Goal: Navigation & Orientation: Find specific page/section

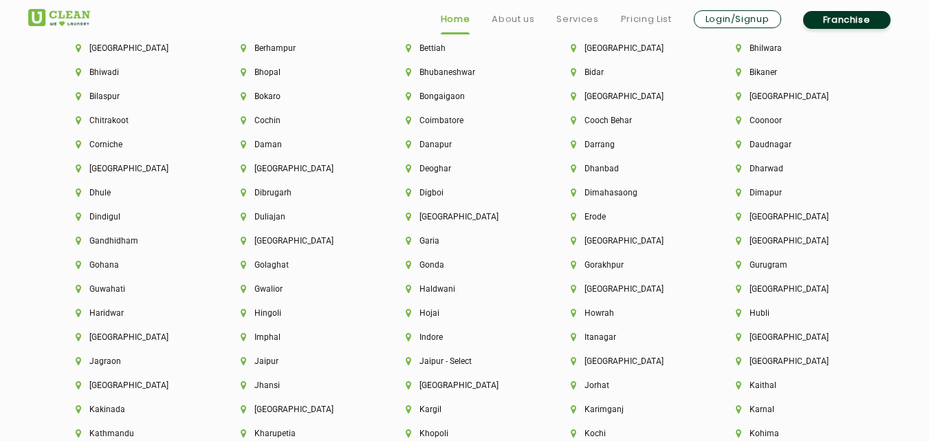
scroll to position [3109, 0]
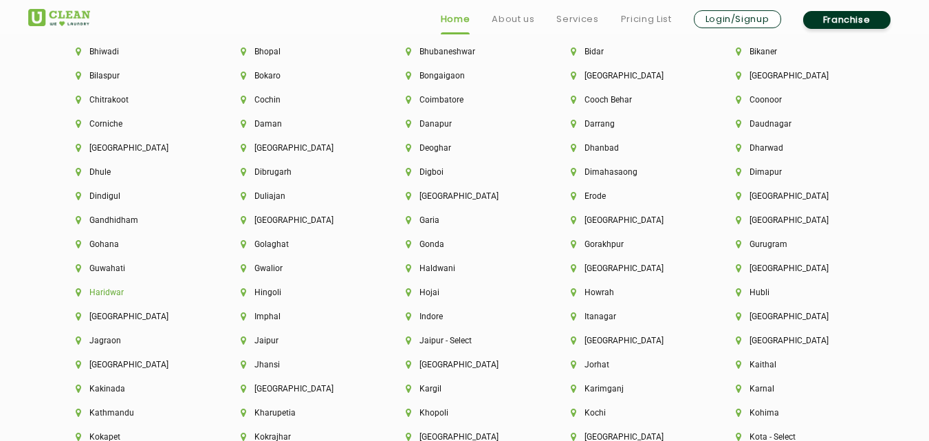
click at [102, 296] on li "Haridwar" at bounding box center [135, 292] width 118 height 10
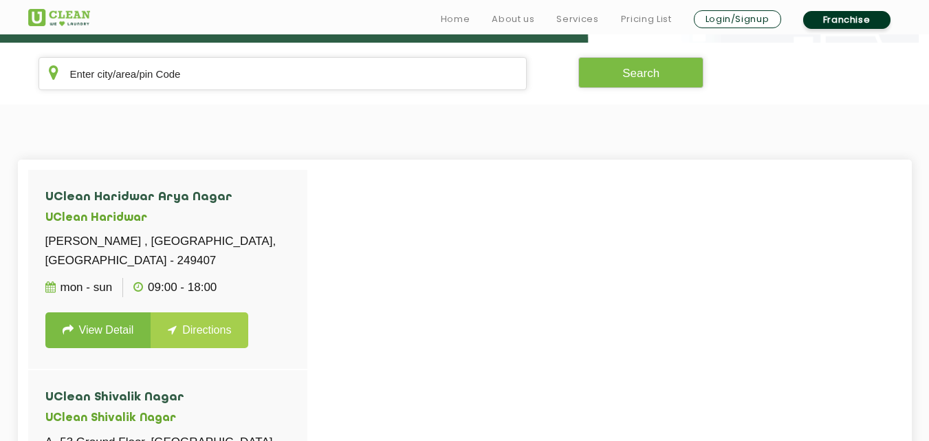
scroll to position [302, 0]
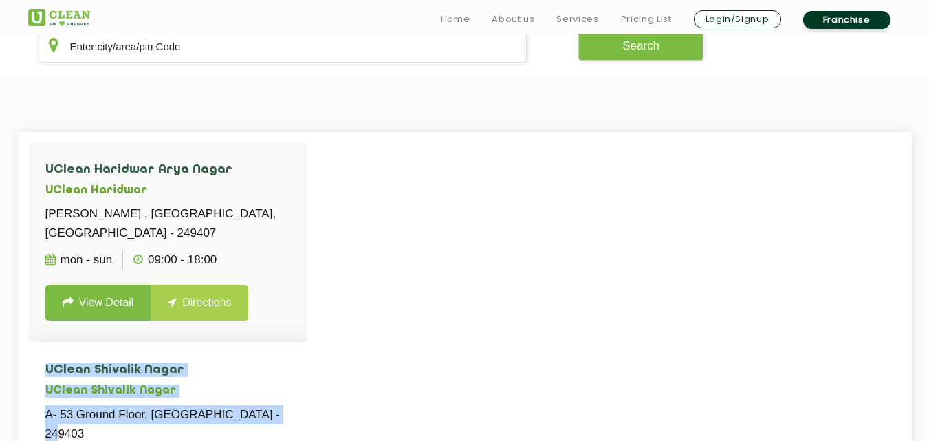
drag, startPoint x: 307, startPoint y: 195, endPoint x: 269, endPoint y: 417, distance: 225.2
click at [269, 417] on div "UClean Haridwar Arya Nagar UClean [PERSON_NAME] , [GEOGRAPHIC_DATA], [GEOGRAPHI…" at bounding box center [167, 362] width 279 height 440
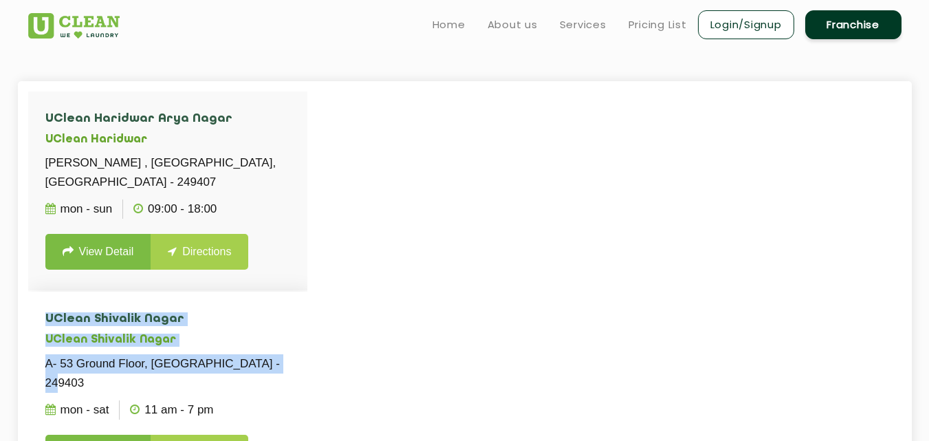
scroll to position [351, 0]
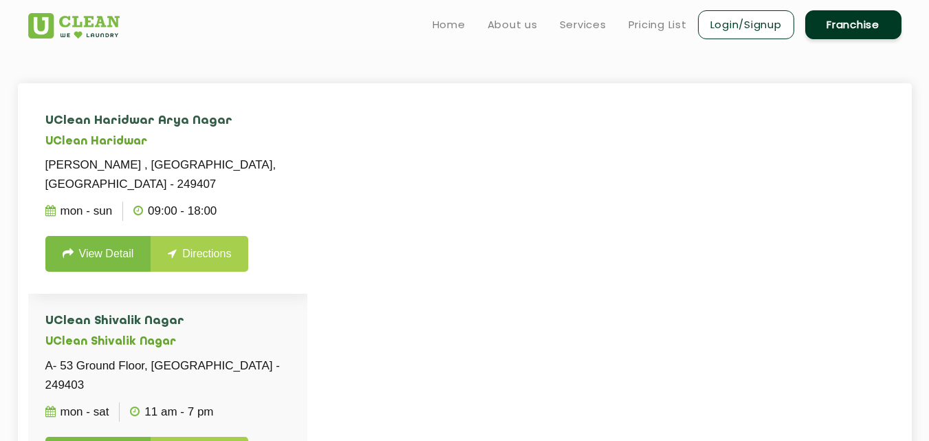
click at [296, 177] on li "UClean Haridwar Arya Nagar UClean [PERSON_NAME] , [GEOGRAPHIC_DATA], [GEOGRAPHI…" at bounding box center [167, 193] width 279 height 200
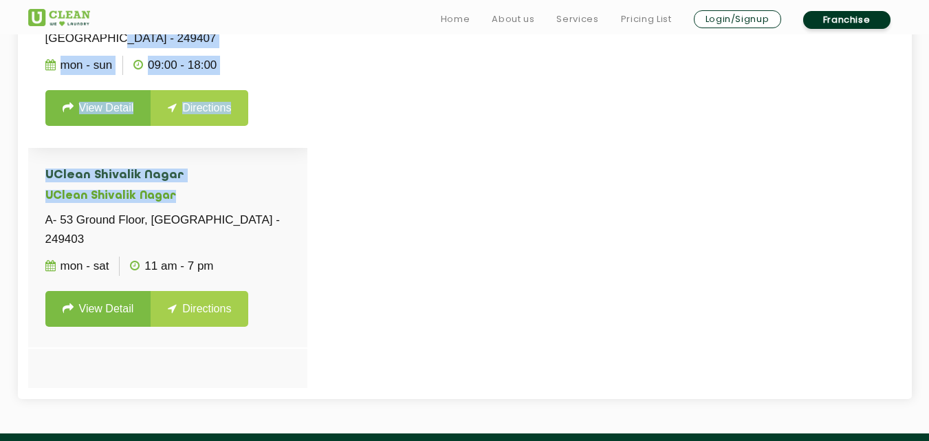
scroll to position [498, 0]
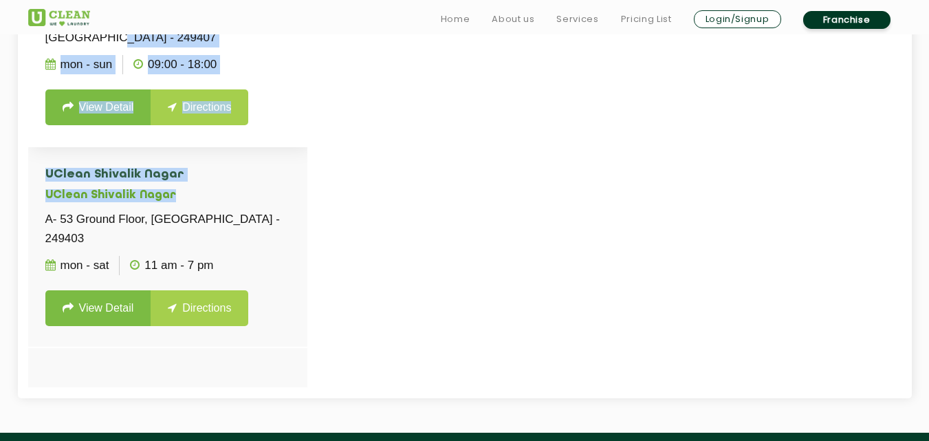
click at [296, 184] on div "UClean Haridwar Arya Nagar UClean [PERSON_NAME] , [GEOGRAPHIC_DATA], [GEOGRAPHI…" at bounding box center [167, 167] width 279 height 440
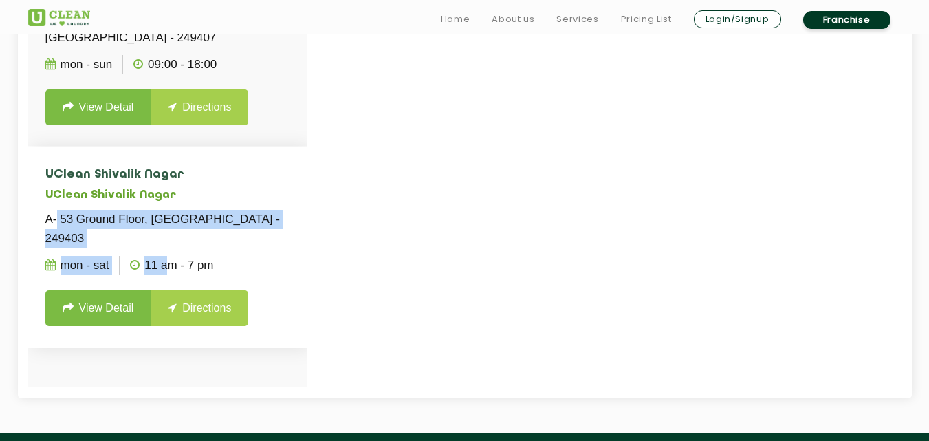
drag, startPoint x: 58, startPoint y: 219, endPoint x: 168, endPoint y: 261, distance: 117.5
click at [168, 261] on li "[GEOGRAPHIC_DATA] A- [GEOGRAPHIC_DATA] - 249403 Mon - Sat 11 AM - 7 PM View Det…" at bounding box center [167, 247] width 279 height 200
click at [166, 248] on ul "Mon - Sat 11 AM - 7 PM" at bounding box center [167, 265] width 245 height 34
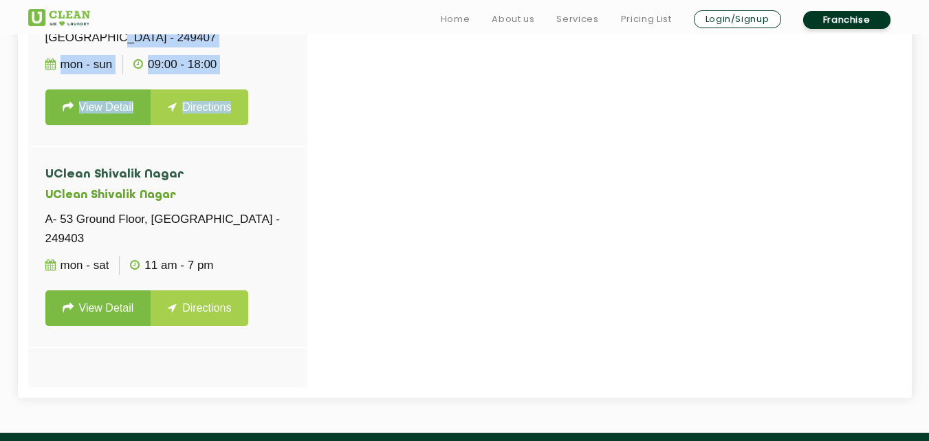
drag, startPoint x: 40, startPoint y: 173, endPoint x: 280, endPoint y: 33, distance: 277.5
click at [280, 33] on app-root "Home About us Services Pricing List Login/Signup Franchise Home About us Franch…" at bounding box center [464, 131] width 929 height 1259
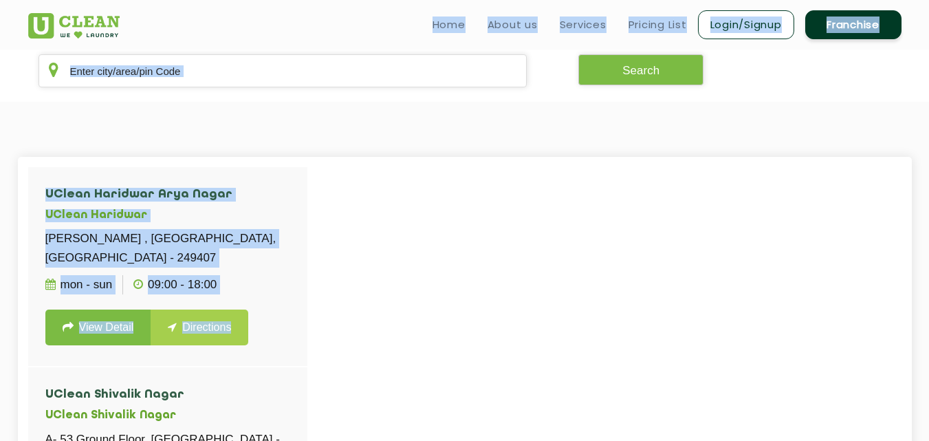
scroll to position [250, 0]
